Goal: Find specific page/section: Find specific page/section

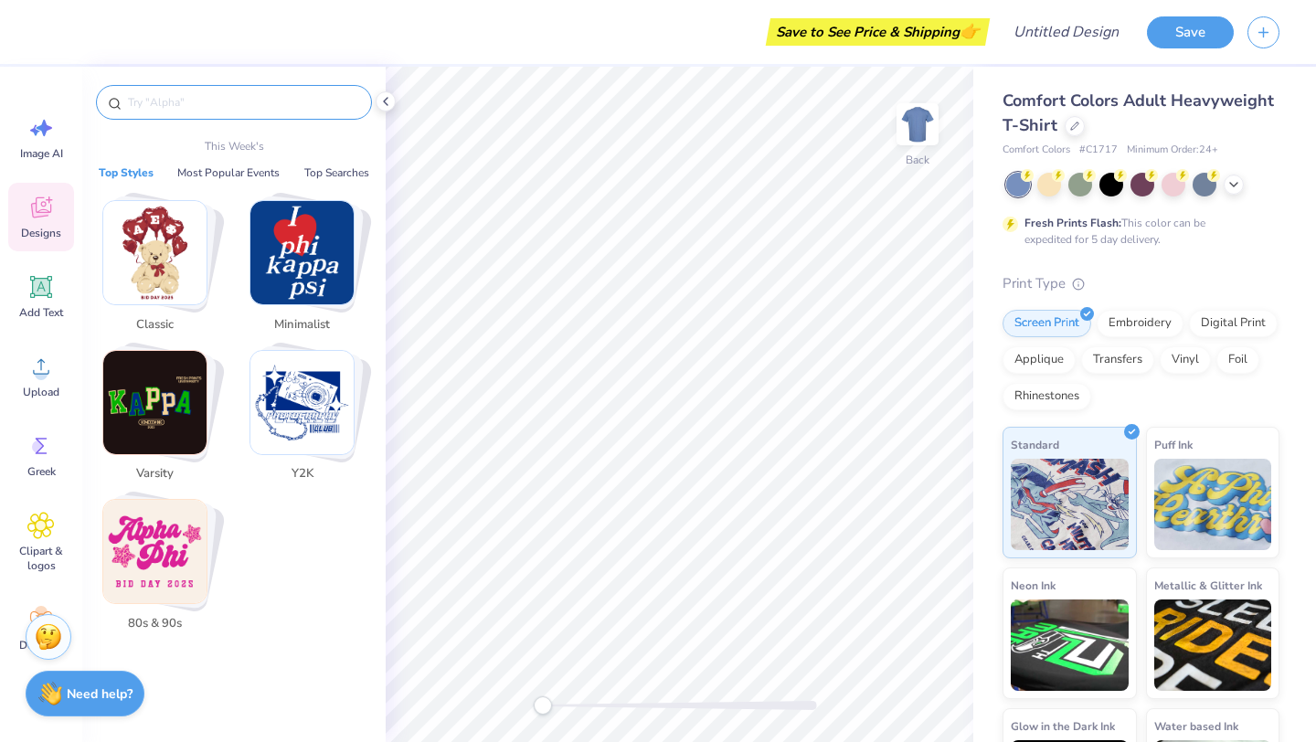
click at [196, 108] on input "text" at bounding box center [243, 102] width 234 height 18
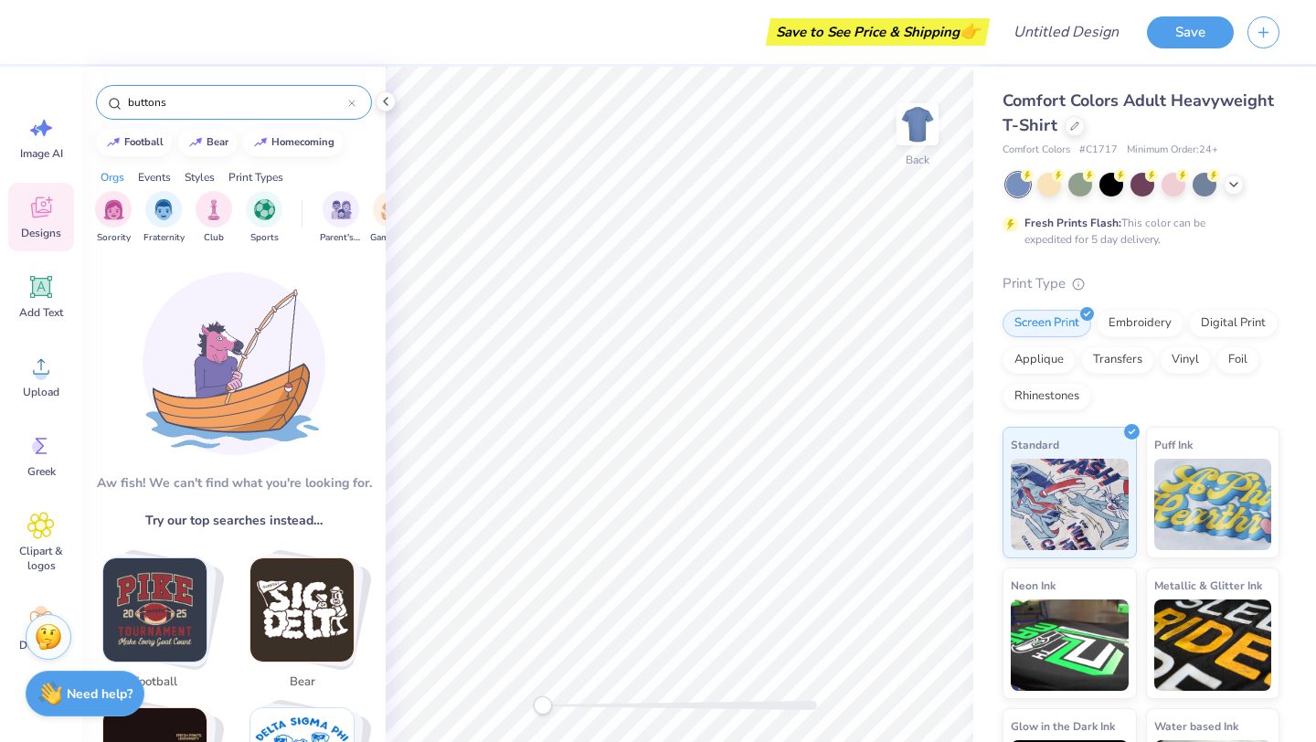
type input "buttons"
click at [251, 169] on div "Print Types" at bounding box center [255, 177] width 55 height 16
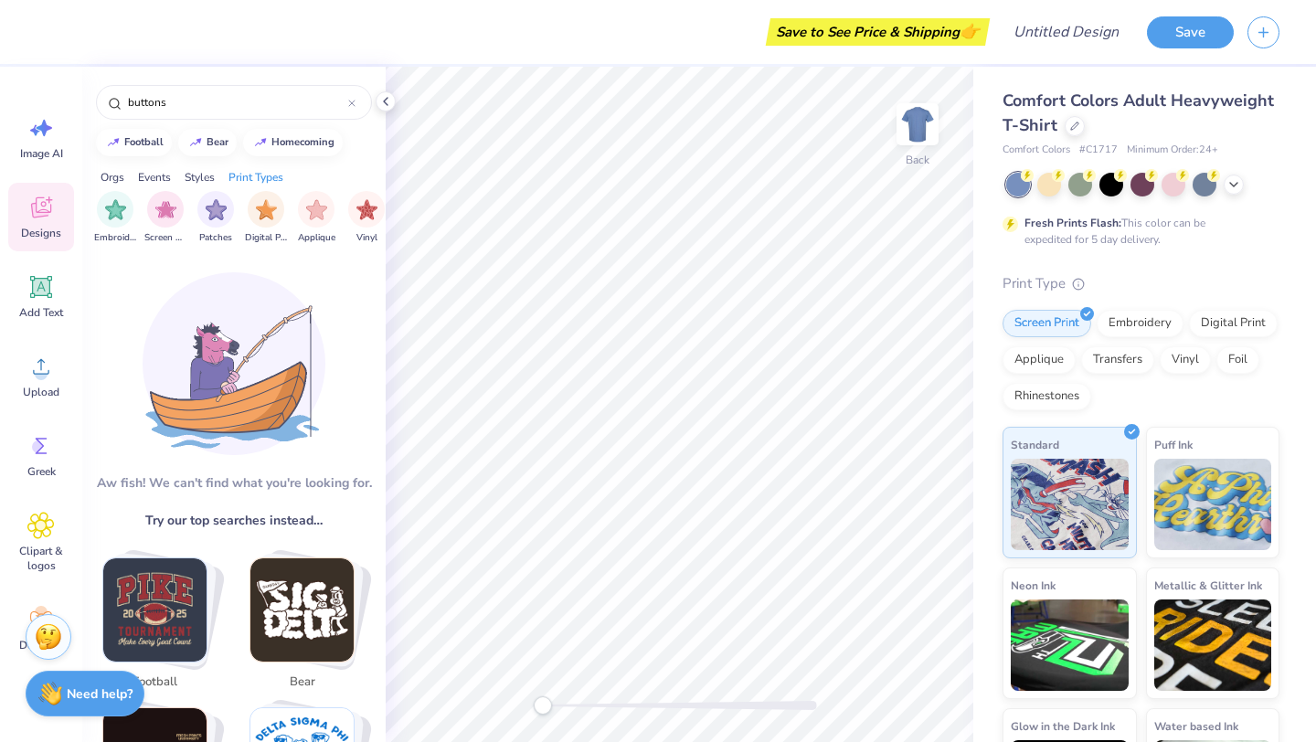
scroll to position [0, 1486]
click at [206, 175] on div "Styles" at bounding box center [200, 177] width 30 height 16
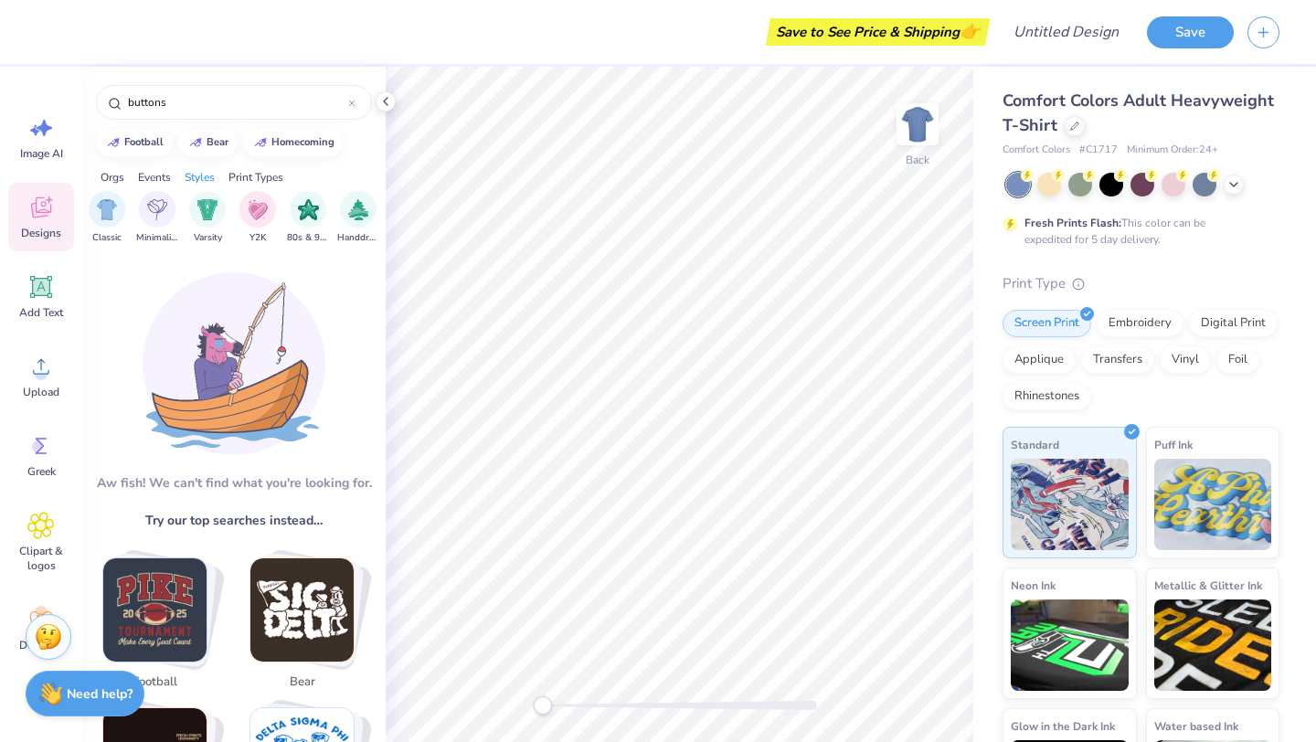
scroll to position [0, 957]
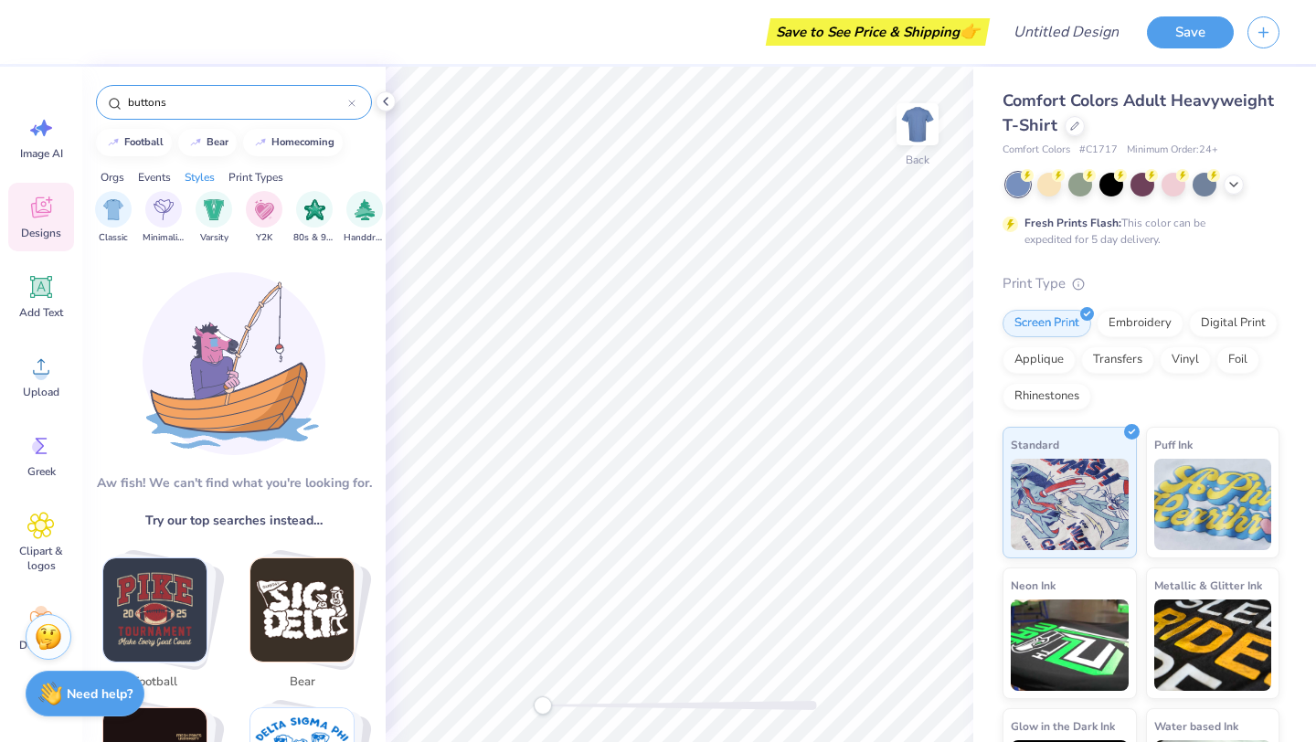
click at [185, 100] on input "buttons" at bounding box center [237, 102] width 222 height 18
drag, startPoint x: 185, startPoint y: 103, endPoint x: 122, endPoint y: 100, distance: 64.0
click at [122, 100] on div "buttons" at bounding box center [234, 102] width 276 height 35
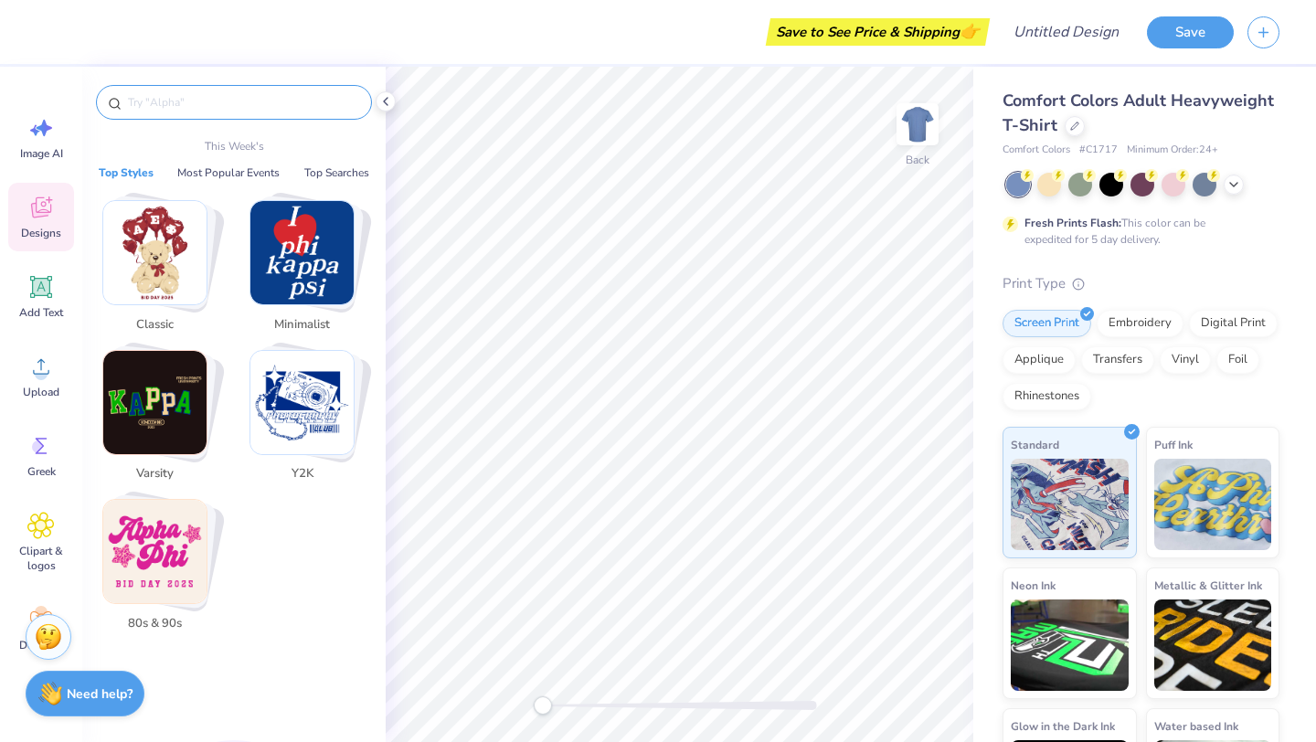
click at [195, 265] on img "Stack Card Button Classic" at bounding box center [154, 252] width 103 height 103
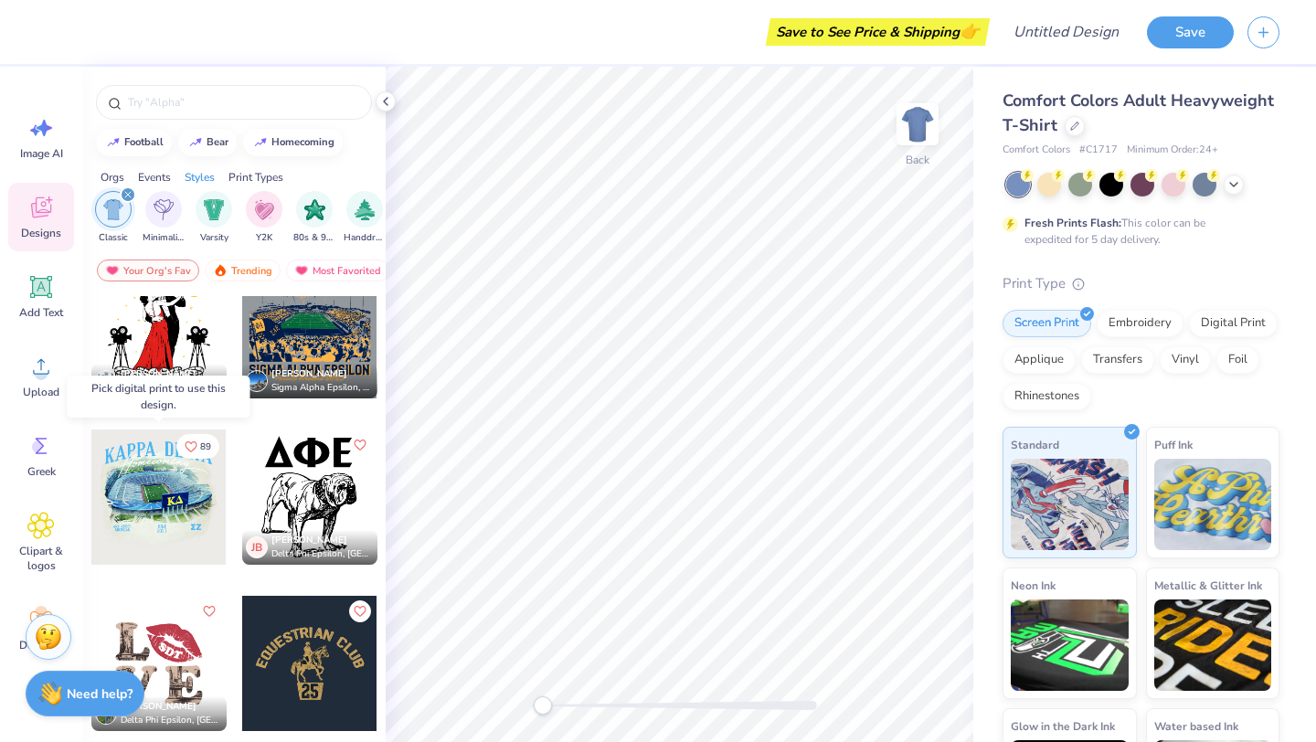
scroll to position [1366, 0]
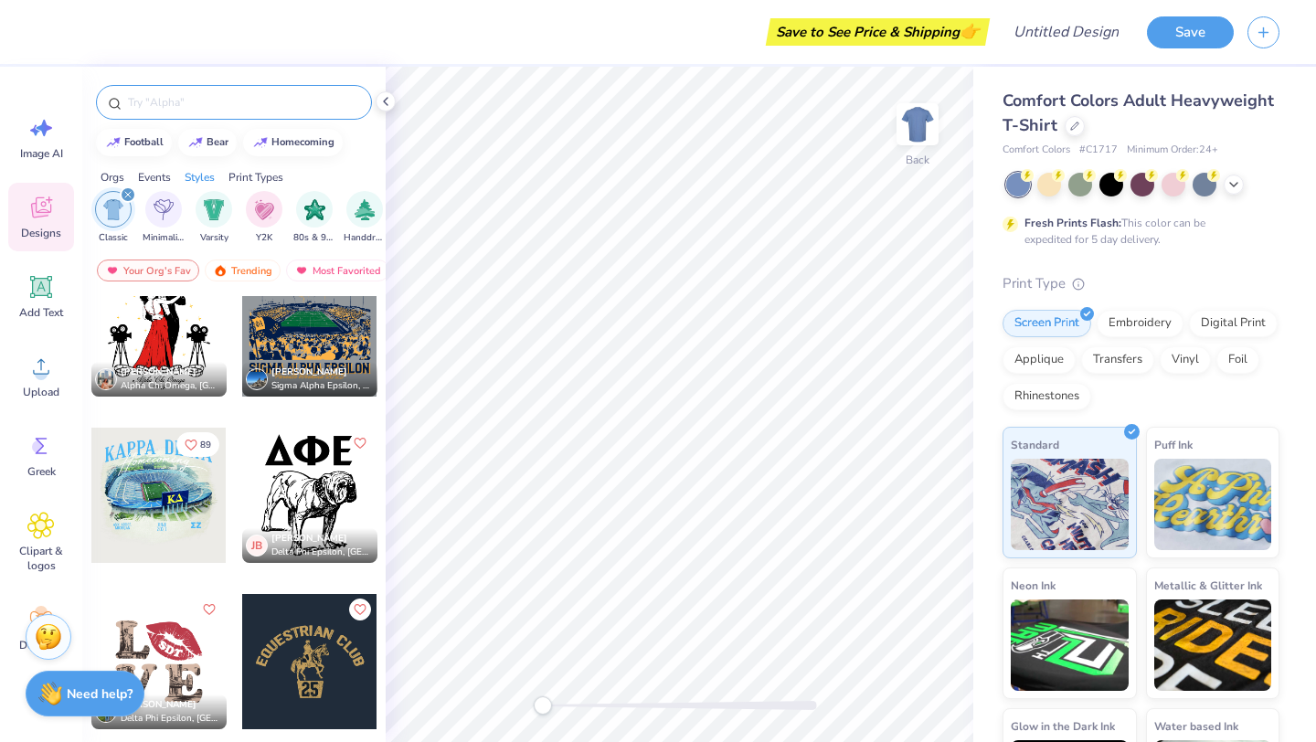
click at [178, 109] on input "text" at bounding box center [243, 102] width 234 height 18
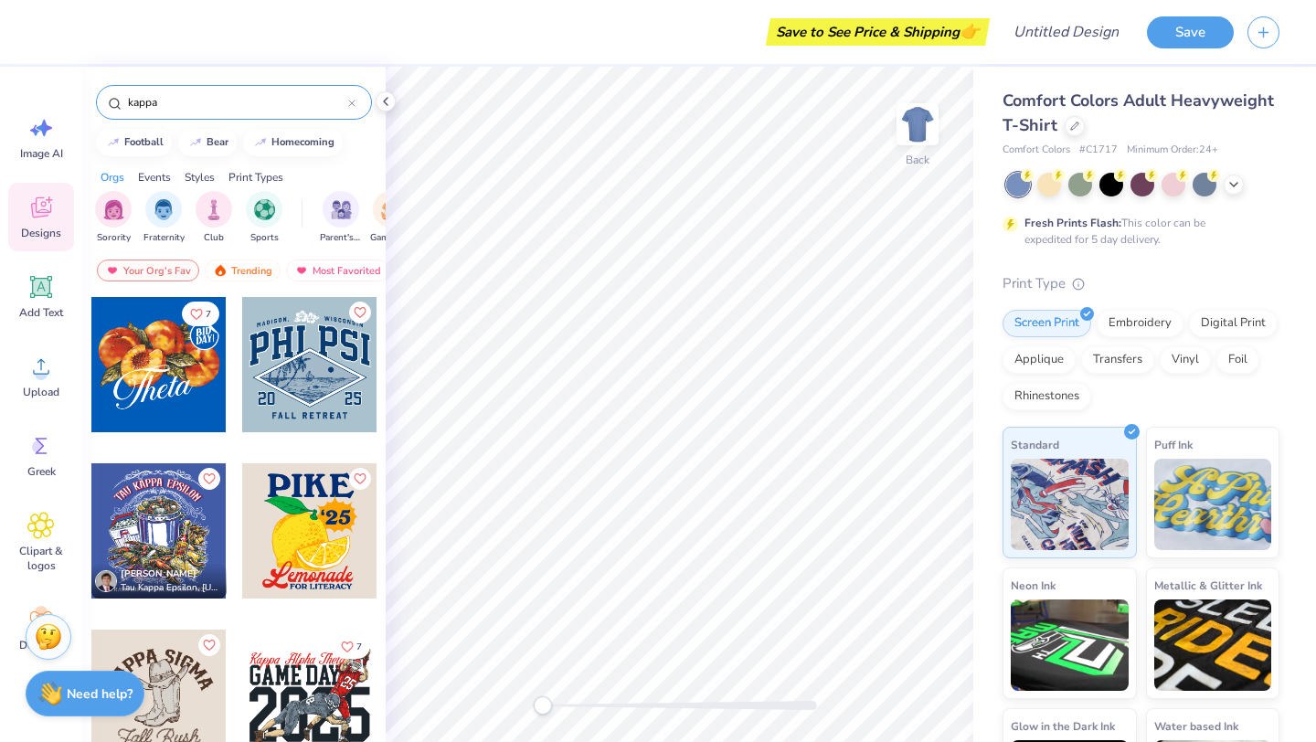
type input "kappa"
